Goal: Information Seeking & Learning: Learn about a topic

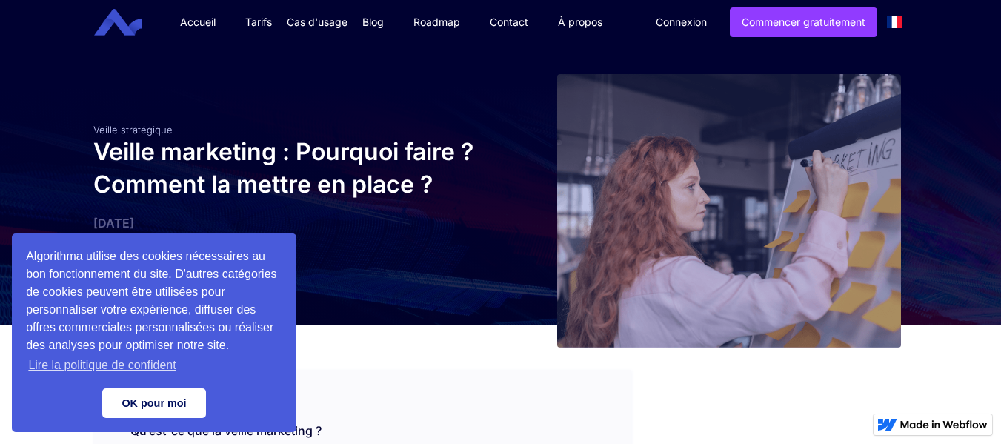
click at [167, 394] on link "OK pour moi" at bounding box center [154, 403] width 104 height 30
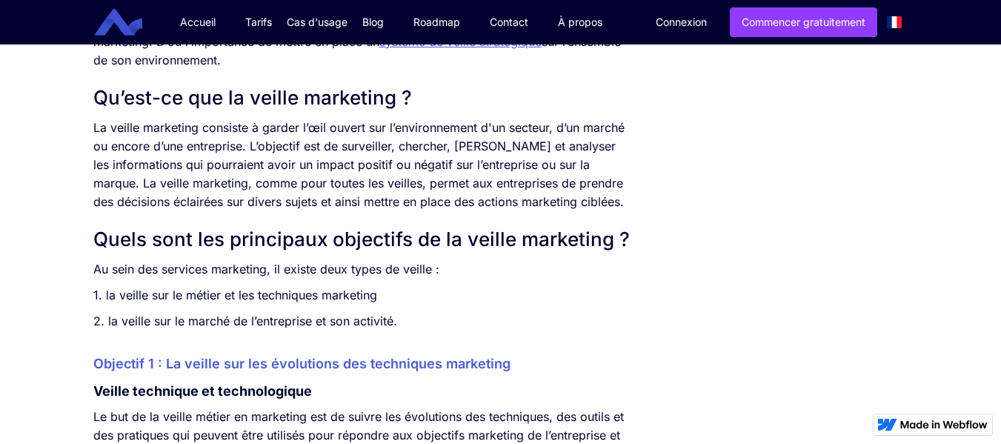
scroll to position [815, 0]
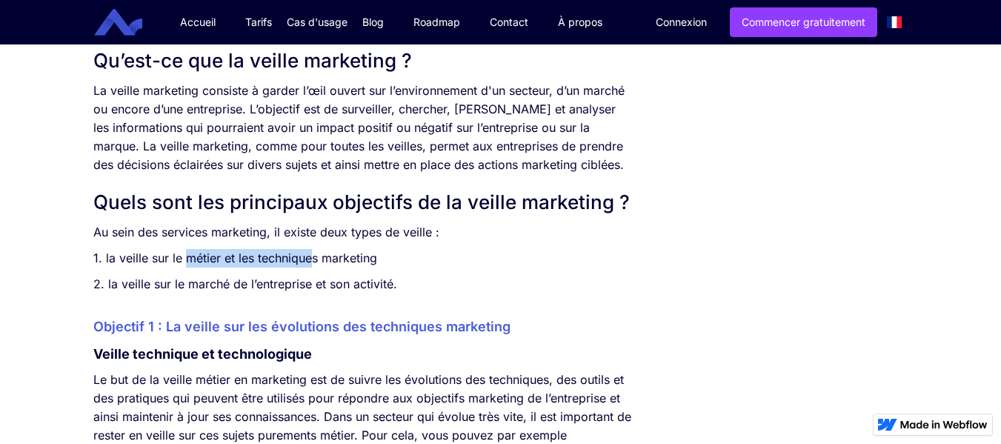
drag, startPoint x: 183, startPoint y: 256, endPoint x: 312, endPoint y: 255, distance: 129.0
click at [312, 255] on p "1. la veille sur le métier et les techniques marketing" at bounding box center [362, 258] width 539 height 19
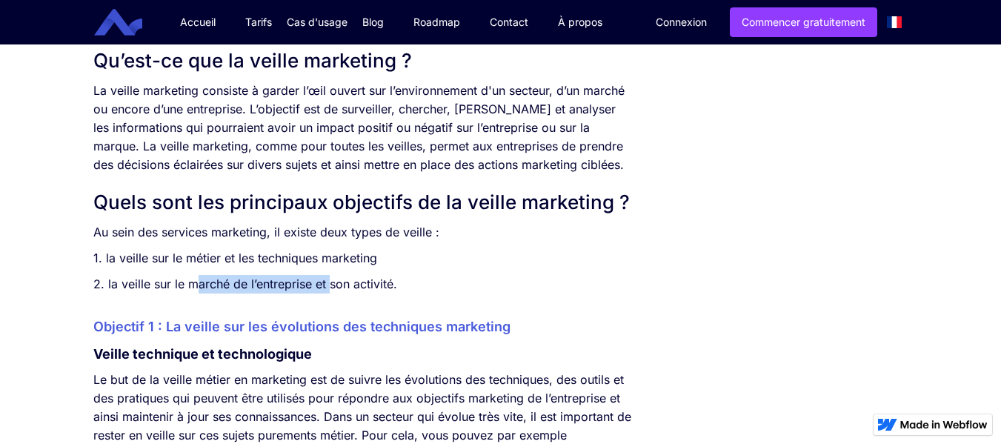
drag, startPoint x: 200, startPoint y: 281, endPoint x: 331, endPoint y: 281, distance: 130.4
click at [331, 281] on p "2. la veille sur le marché de l’entreprise et son activité." at bounding box center [362, 284] width 539 height 19
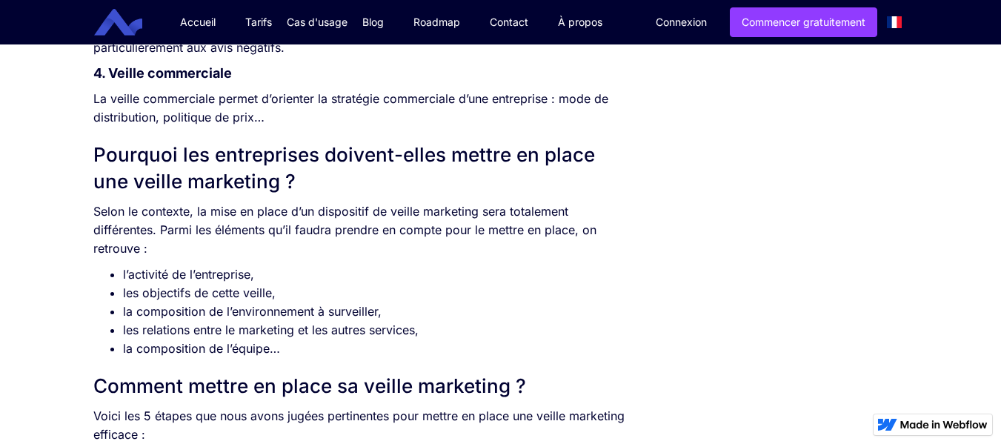
scroll to position [1705, 0]
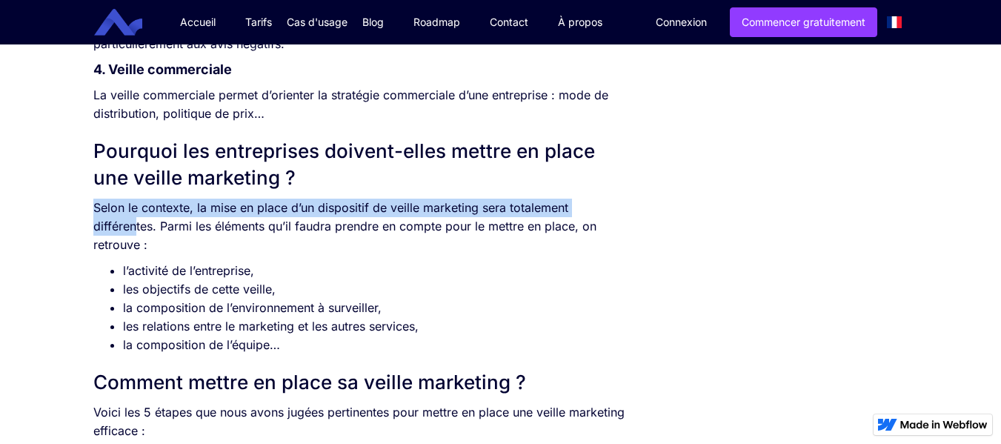
drag, startPoint x: 96, startPoint y: 226, endPoint x: 167, endPoint y: 268, distance: 83.4
click at [142, 240] on p "Selon le contexte, la mise en place d’un dispositif de veille marketing sera to…" at bounding box center [362, 227] width 539 height 56
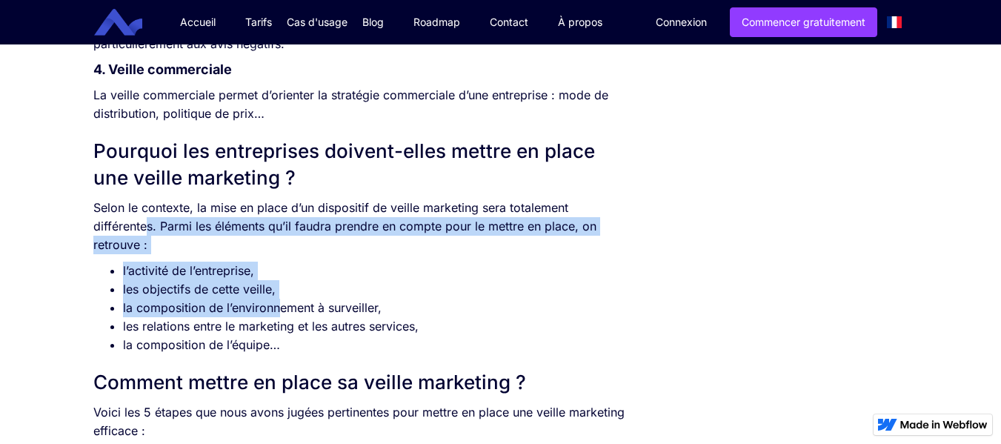
drag, startPoint x: 167, startPoint y: 268, endPoint x: 296, endPoint y: 351, distance: 152.3
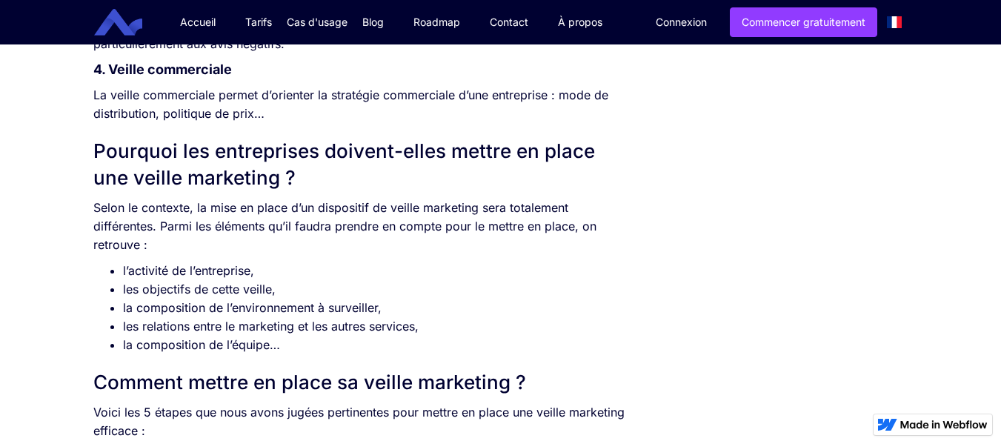
drag, startPoint x: 296, startPoint y: 351, endPoint x: 268, endPoint y: 347, distance: 27.7
click at [293, 336] on li "les relations entre le marketing et les autres services," at bounding box center [377, 326] width 509 height 19
click at [262, 336] on li "les relations entre le marketing et les autres services," at bounding box center [377, 326] width 509 height 19
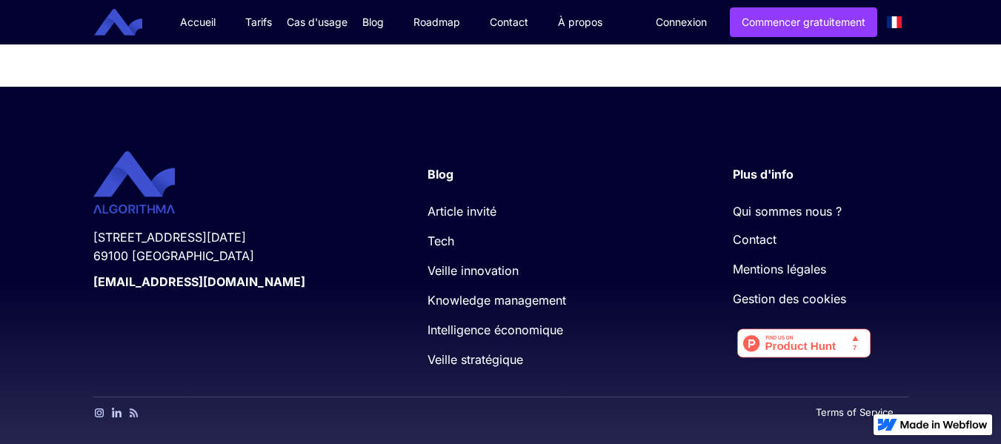
scroll to position [3610, 0]
